Goal: Information Seeking & Learning: Learn about a topic

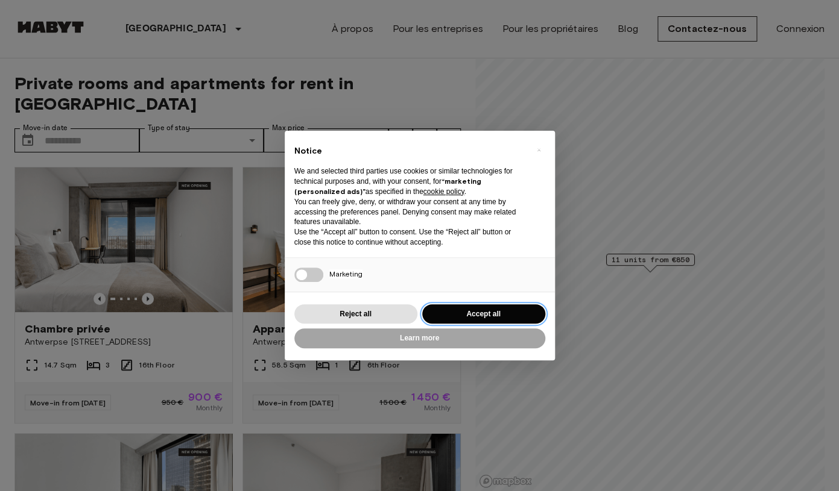
click at [506, 315] on button "Accept all" at bounding box center [483, 314] width 123 height 20
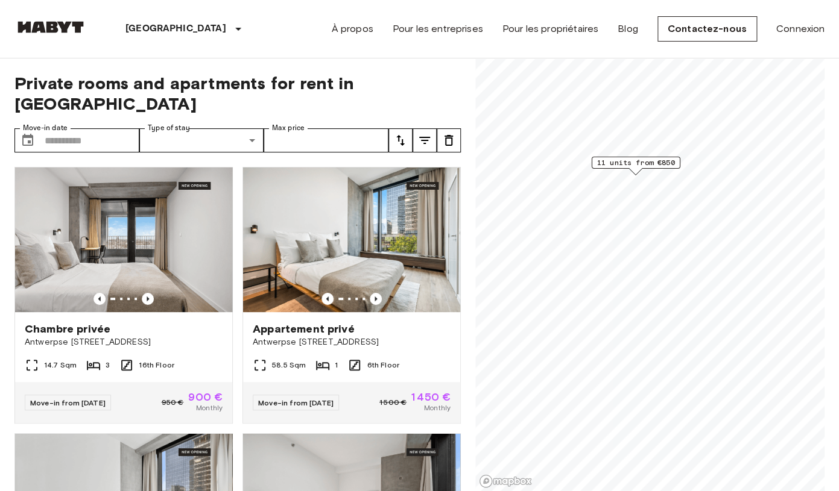
click at [640, 168] on div "Map marker" at bounding box center [635, 171] width 13 height 7
